Goal: Use online tool/utility

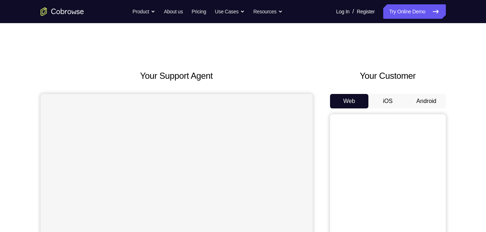
click at [430, 106] on button "Android" at bounding box center [426, 101] width 39 height 14
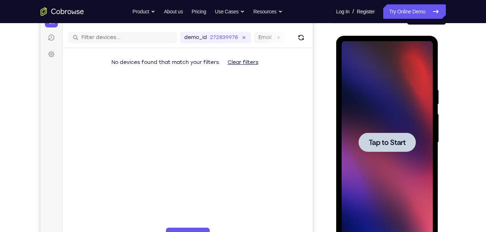
click at [404, 143] on span "Tap to Start" at bounding box center [387, 142] width 37 height 7
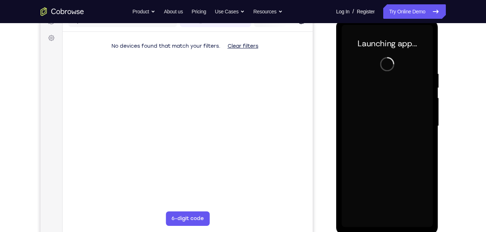
scroll to position [99, 0]
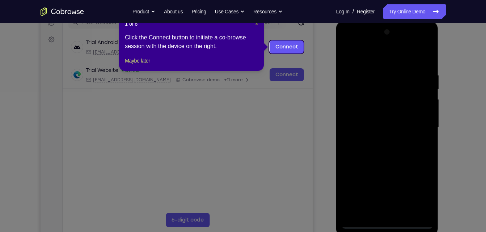
click at [258, 25] on span "×" at bounding box center [256, 24] width 3 height 6
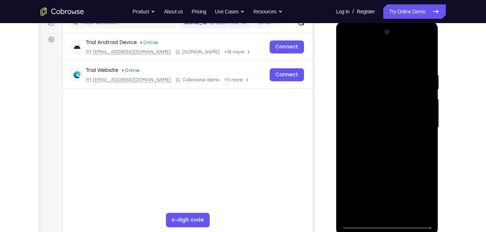
click at [386, 222] on div at bounding box center [387, 127] width 91 height 203
click at [421, 191] on div at bounding box center [387, 127] width 91 height 203
click at [350, 41] on div at bounding box center [387, 127] width 91 height 203
click at [347, 46] on div at bounding box center [387, 127] width 91 height 203
click at [419, 125] on div at bounding box center [387, 127] width 91 height 203
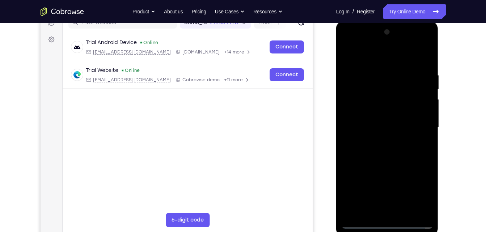
click at [420, 125] on div at bounding box center [387, 127] width 91 height 203
click at [421, 13] on link "Try Online Demo" at bounding box center [414, 11] width 62 height 14
